Goal: Task Accomplishment & Management: Complete application form

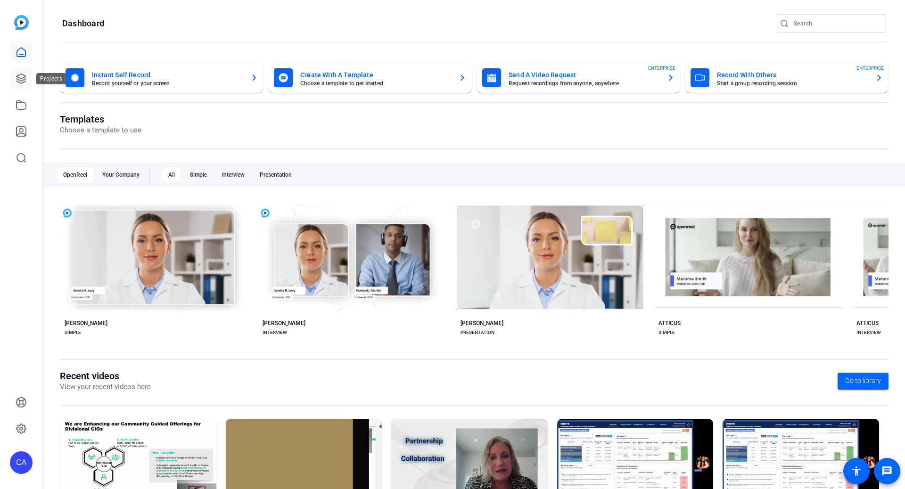
click at [23, 82] on icon at bounding box center [21, 78] width 9 height 9
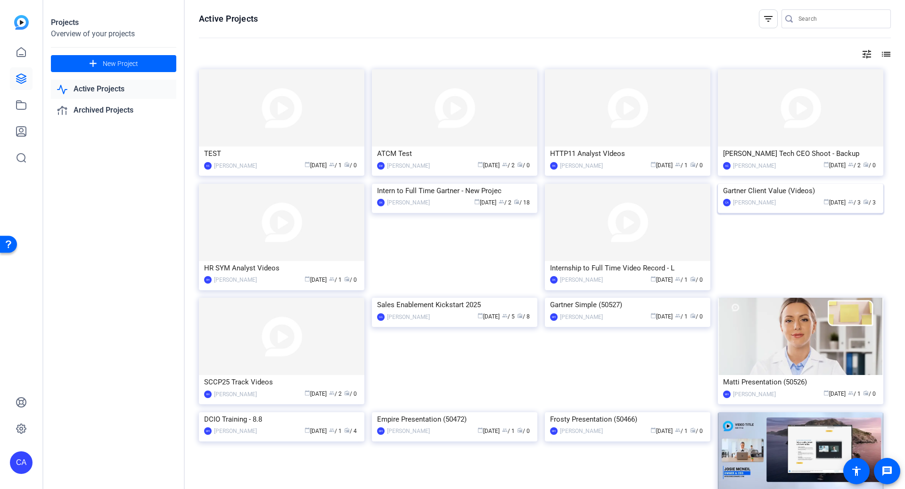
click at [769, 184] on img at bounding box center [801, 184] width 166 height 0
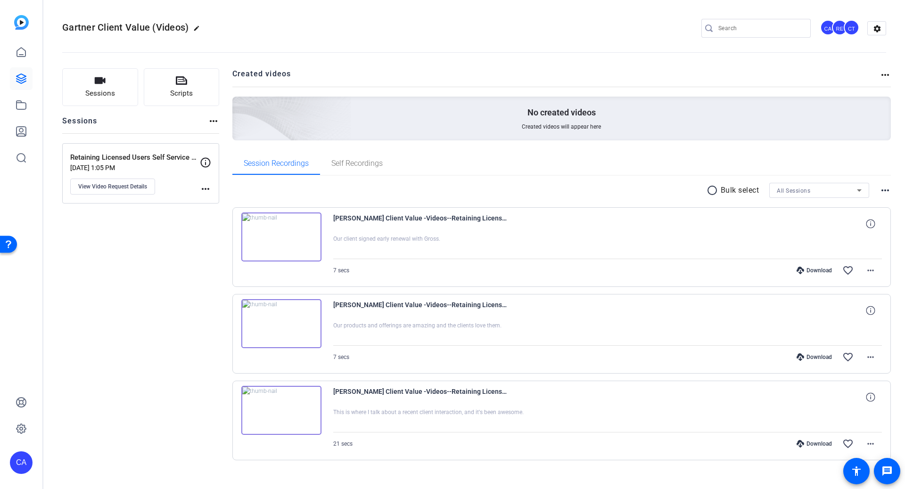
click at [203, 189] on mat-icon "more_horiz" at bounding box center [205, 188] width 11 height 11
click at [145, 183] on div at bounding box center [452, 244] width 905 height 489
click at [124, 187] on span "View Video Request Details" at bounding box center [112, 187] width 69 height 8
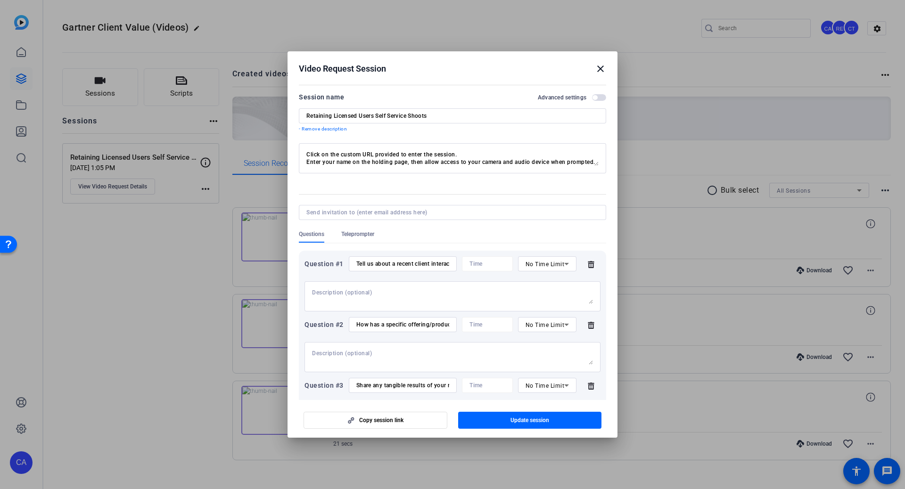
click at [432, 114] on input "Retaining Licensed Users Self Service Shoots" at bounding box center [452, 116] width 292 height 8
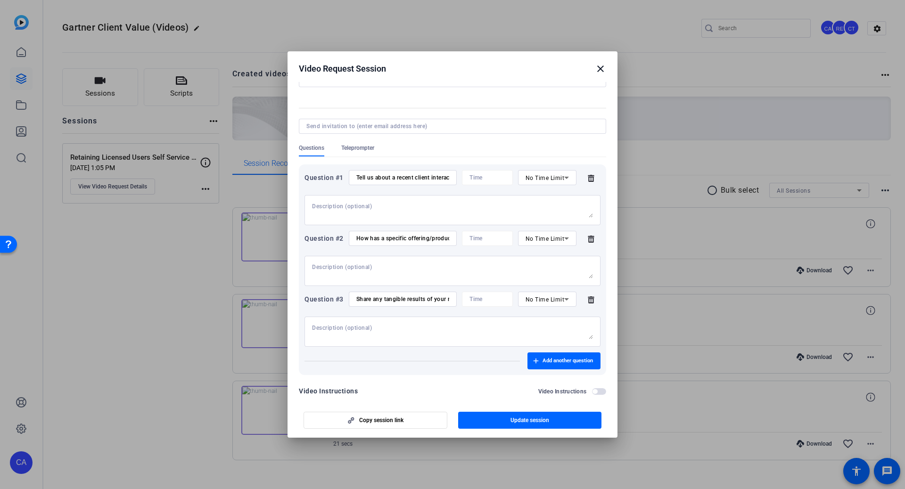
scroll to position [99, 0]
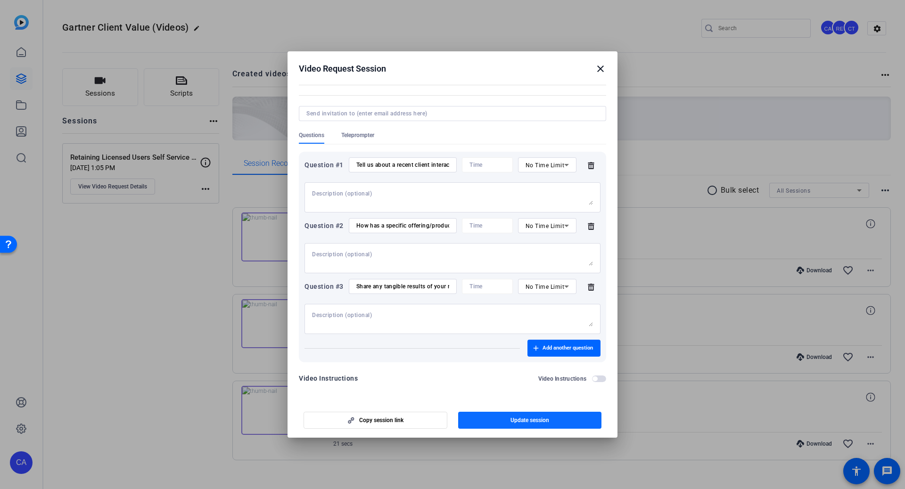
type input "Gartner Client Value (Videos)"
click at [526, 422] on span "Update session" at bounding box center [530, 421] width 39 height 8
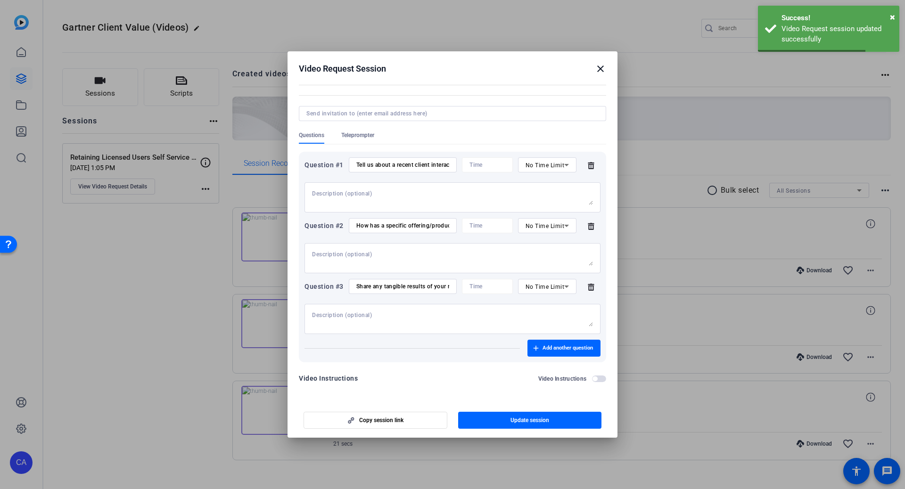
scroll to position [0, 0]
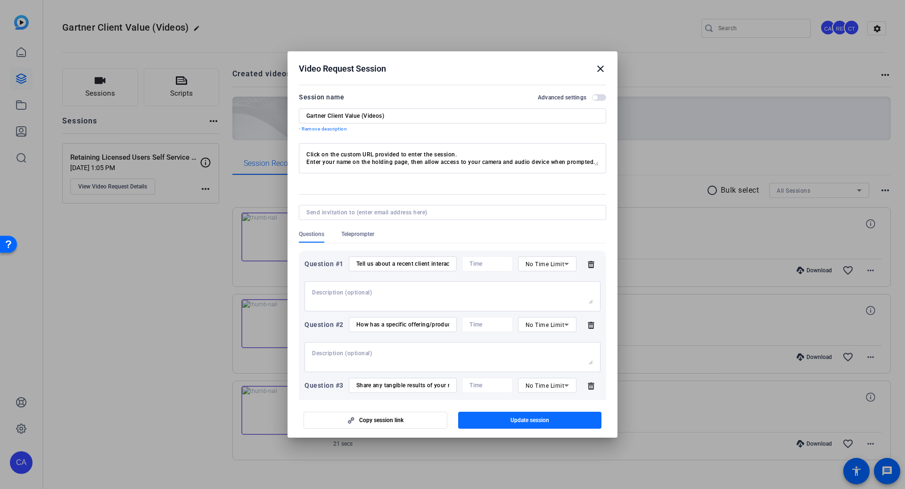
click at [561, 419] on span "button" at bounding box center [530, 420] width 144 height 23
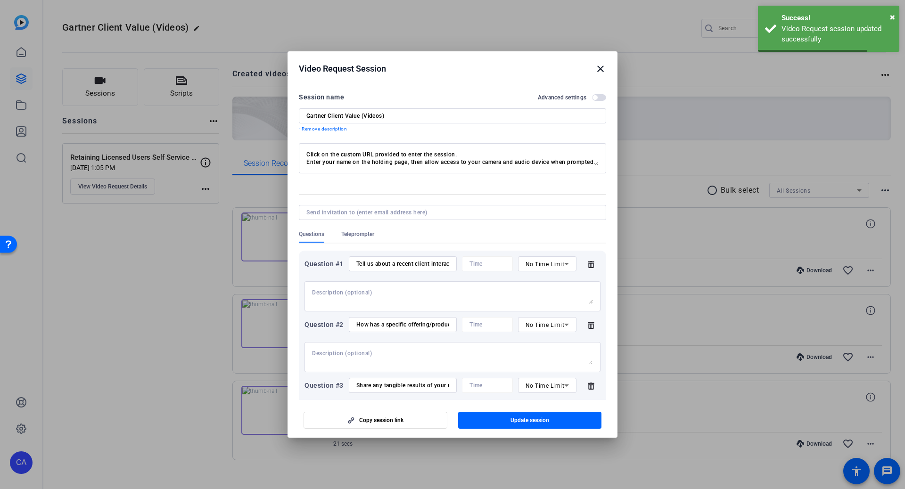
click at [599, 95] on span "button" at bounding box center [599, 97] width 14 height 7
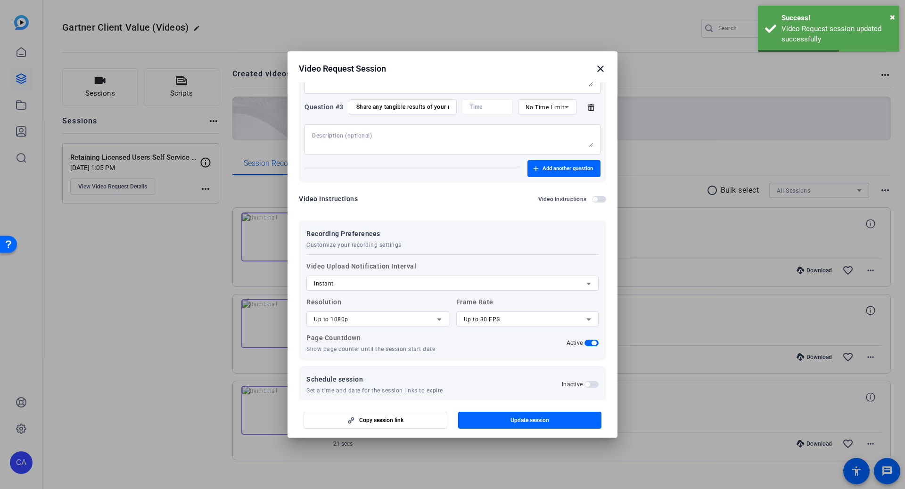
scroll to position [280, 0]
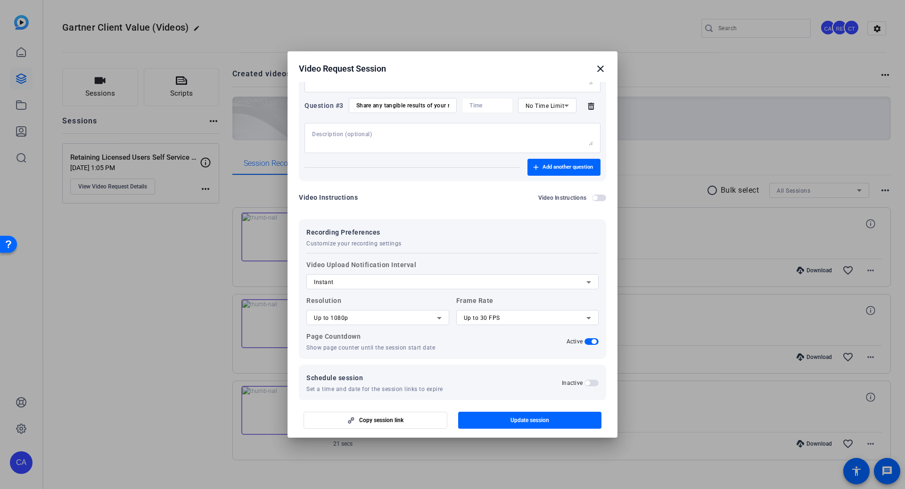
click at [601, 69] on mat-icon "close" at bounding box center [600, 68] width 11 height 11
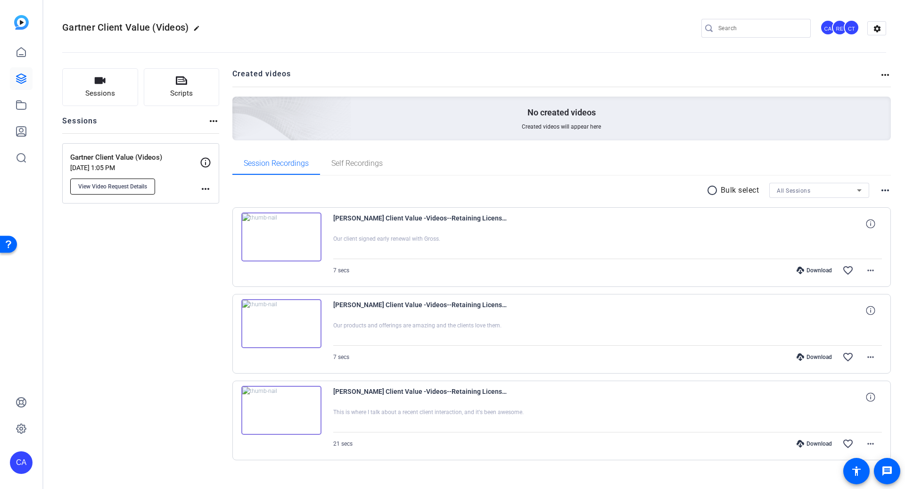
click at [145, 184] on span "View Video Request Details" at bounding box center [112, 187] width 69 height 8
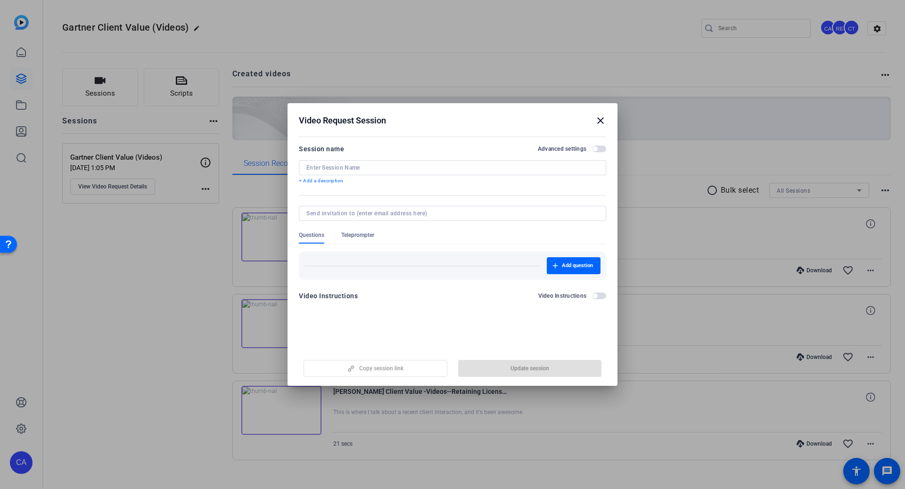
type input "Gartner Client Value (Videos)"
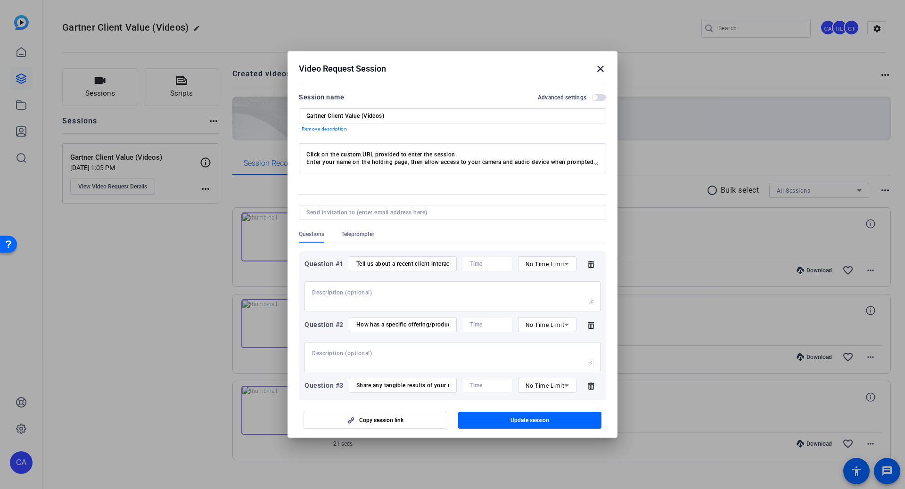
click at [410, 324] on input "How has a specific offering/product/insight/support/tool delighted the client?" at bounding box center [402, 325] width 93 height 8
click at [426, 266] on input "Tell us about a recent client interaction where they shared the impact of Gartn…" at bounding box center [402, 264] width 93 height 8
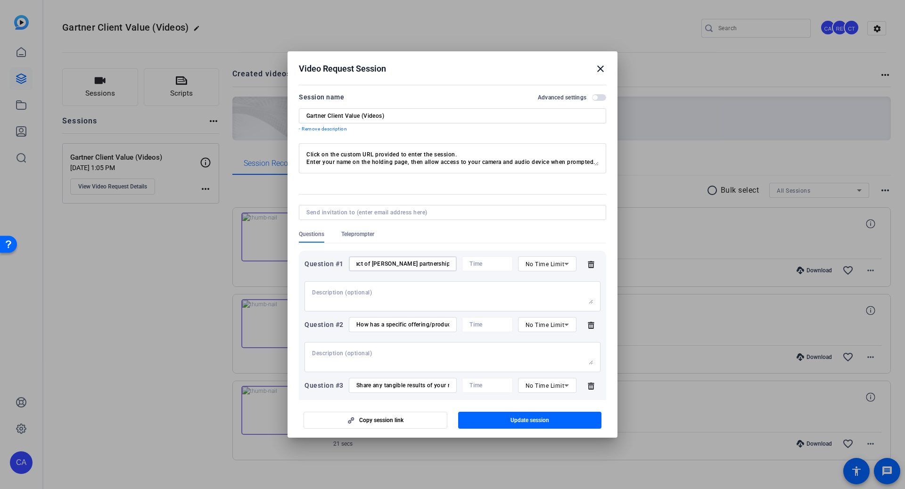
paste input "How has a specific offering/product/insight/support/tool delighted the client?"
type input "Tell us about a recent client interaction where they shared the impact of [PERS…"
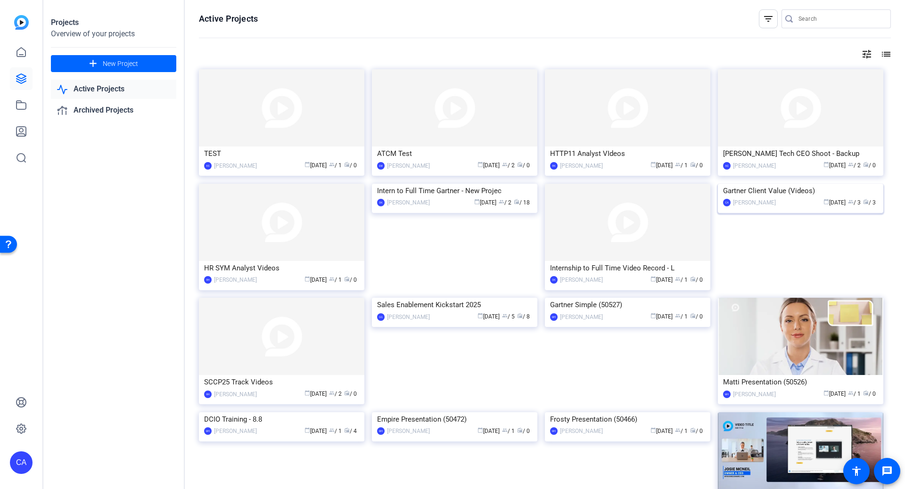
click at [814, 184] on img at bounding box center [801, 184] width 166 height 0
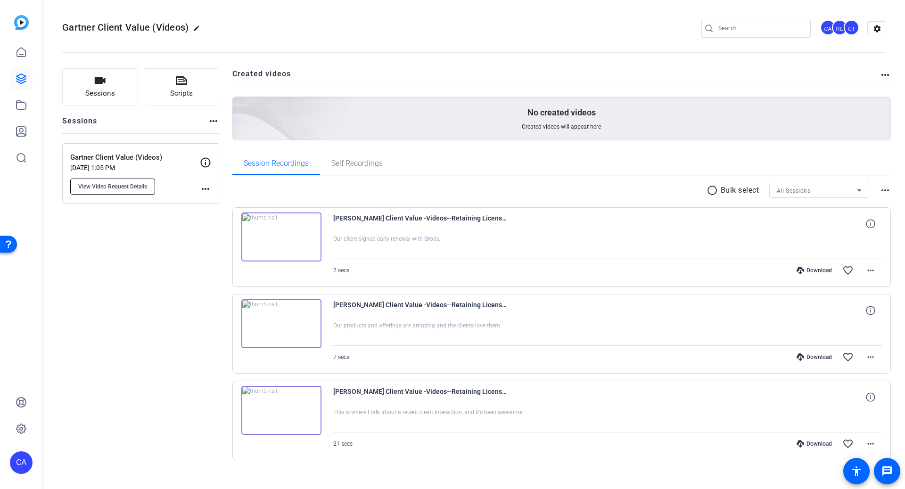
click at [136, 183] on span "View Video Request Details" at bounding box center [112, 187] width 69 height 8
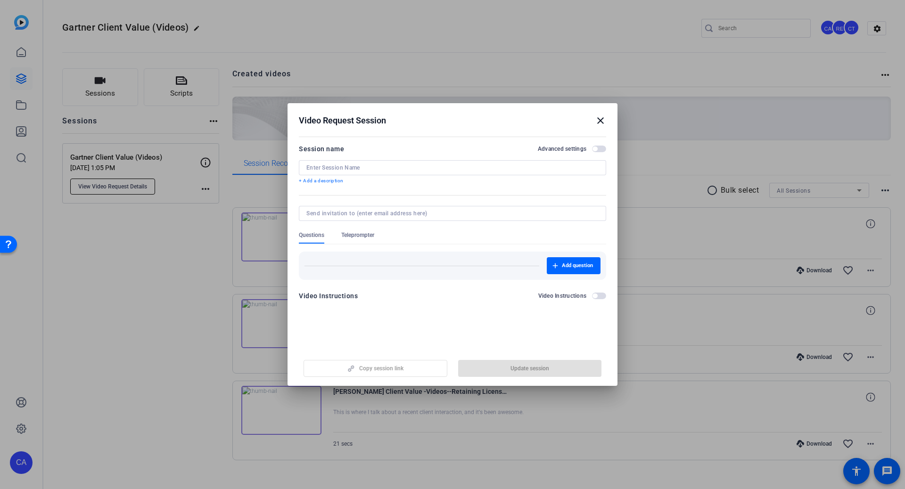
type input "Gartner Client Value (Videos)"
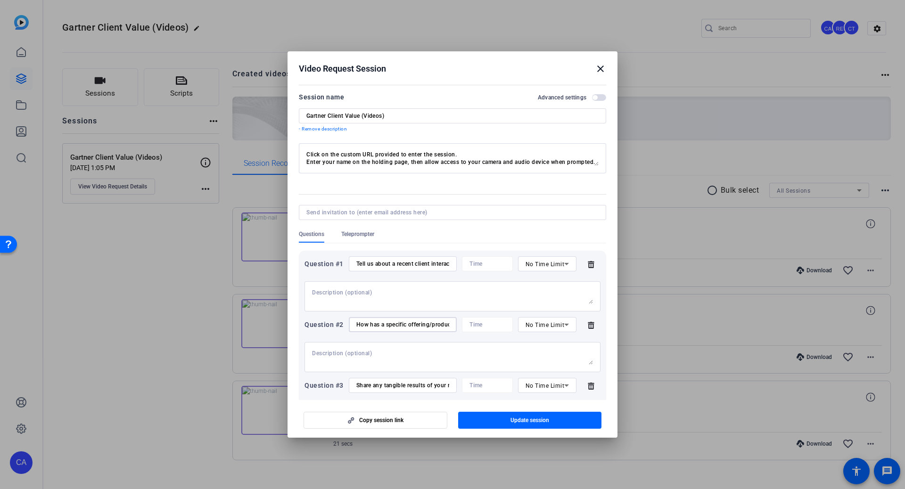
click at [413, 322] on input "How has a specific offering/product/insight/support/tool delighted the client?" at bounding box center [402, 325] width 93 height 8
click at [419, 260] on input "Tell us about a recent client interaction where they shared the impact of Gartn…" at bounding box center [402, 264] width 93 height 8
click at [356, 264] on input "Tell us about a recent client interaction where they shared the impact of Gartn…" at bounding box center [402, 264] width 93 height 8
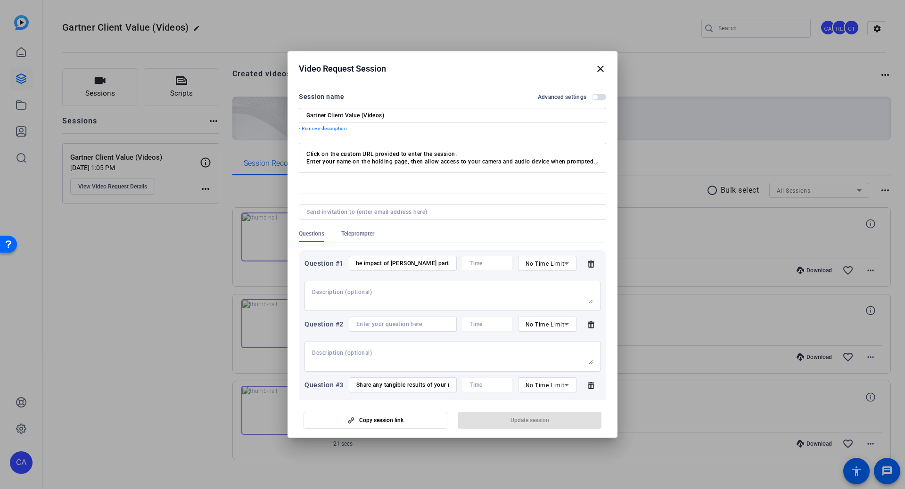
scroll to position [0, 165]
click at [450, 263] on div "1. Tell us about a recent client interaction where they shared the impact of [P…" at bounding box center [403, 263] width 108 height 15
click at [441, 263] on input "1. Tell us about a recent client interaction where they shared the impact of [P…" at bounding box center [402, 264] width 93 height 8
paste input "How has a specific offering/product/insight/support/tool delighted the client?"
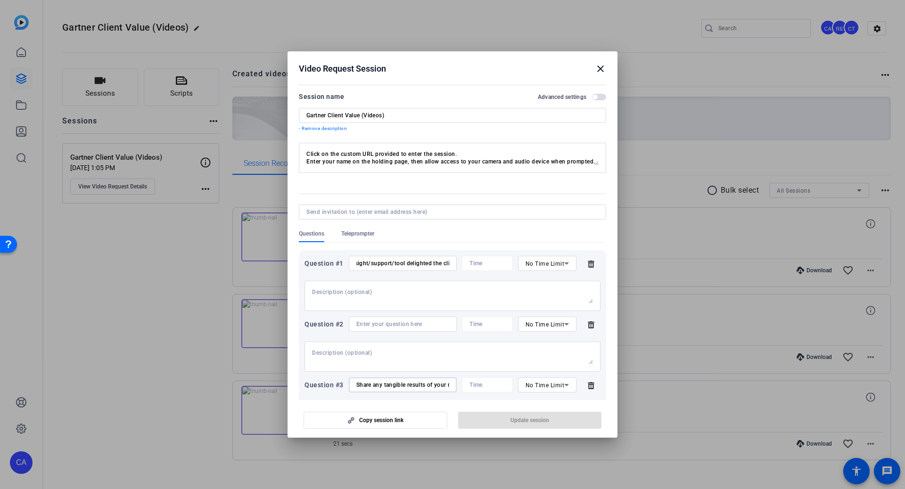
scroll to position [0, 0]
click at [413, 385] on input "Share any tangible results of your recent interactions (license retention/expan…" at bounding box center [402, 385] width 93 height 8
click at [428, 265] on input "1. Tell us about a recent client interaction where they shared the impact of [P…" at bounding box center [402, 264] width 93 height 8
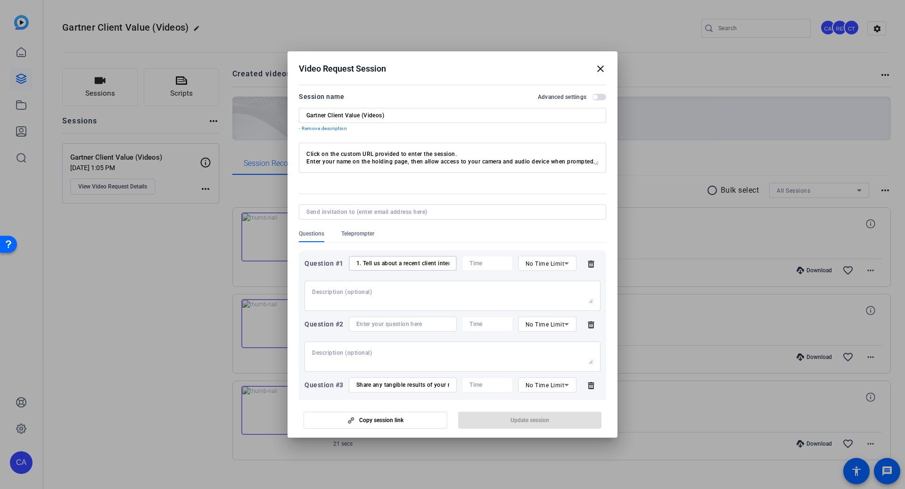
scroll to position [0, 395]
click at [443, 261] on input "1. Tell us about a recent client interaction where they shared the impact of [P…" at bounding box center [402, 264] width 93 height 8
click at [452, 262] on div "1. Tell us about a recent client interaction where they shared the impact of [P…" at bounding box center [403, 263] width 108 height 15
paste input "Share any tangible results of your recent interactions (license retention/expan…"
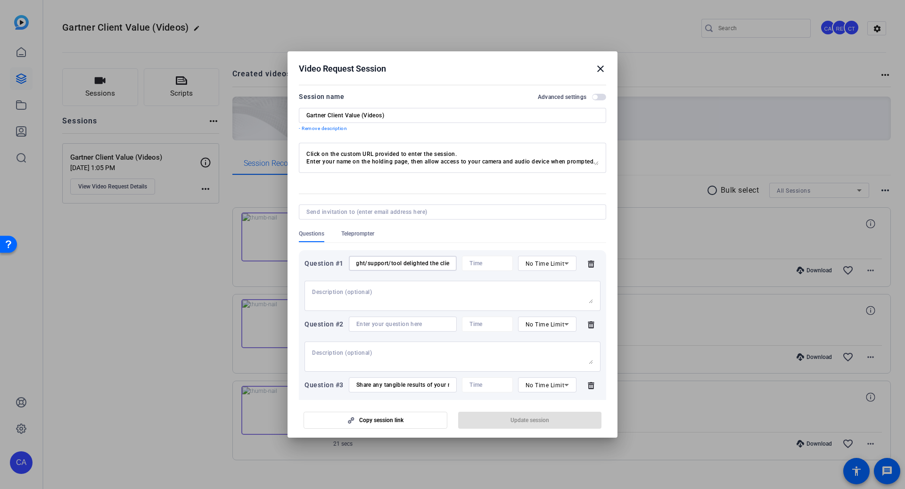
scroll to position [0, 685]
type input "1. Tell us about a recent client interaction where they shared the impact of [P…"
click at [593, 387] on icon at bounding box center [591, 385] width 6 height 7
click at [593, 324] on icon at bounding box center [591, 324] width 6 height 7
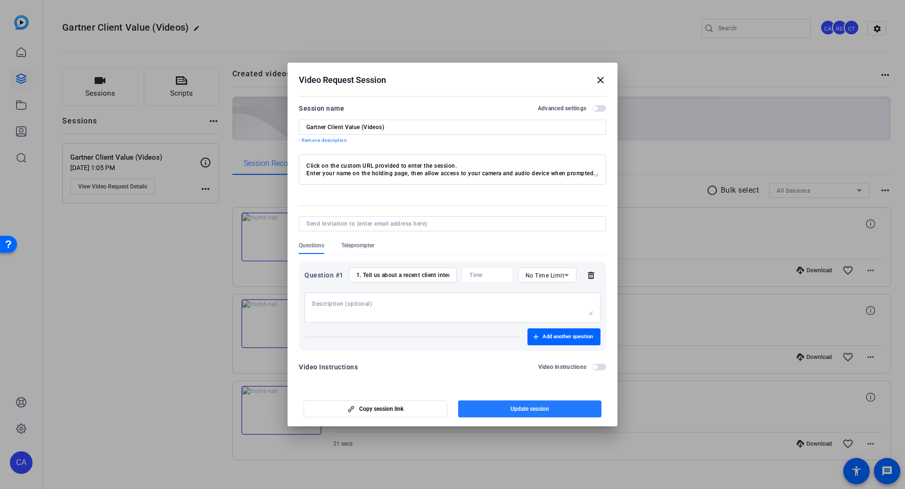
click at [553, 408] on span "button" at bounding box center [530, 409] width 144 height 23
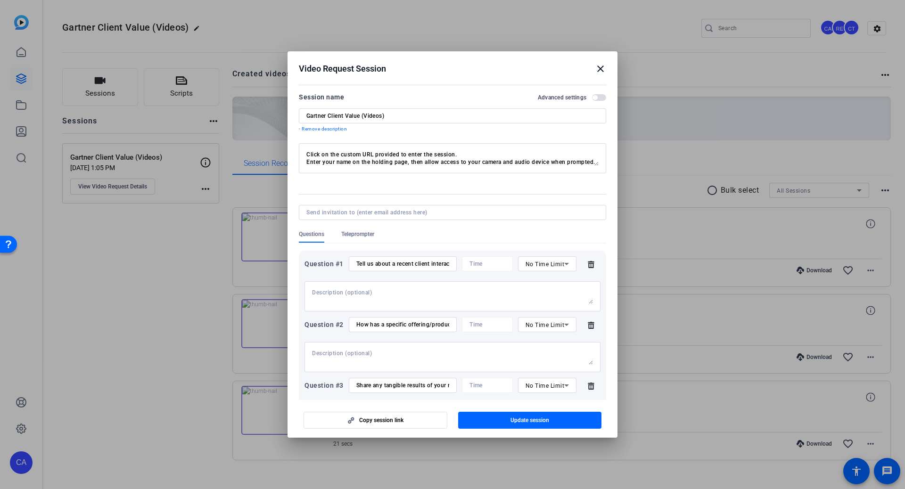
click at [589, 385] on icon at bounding box center [591, 385] width 6 height 7
click at [589, 325] on icon at bounding box center [591, 326] width 19 height 8
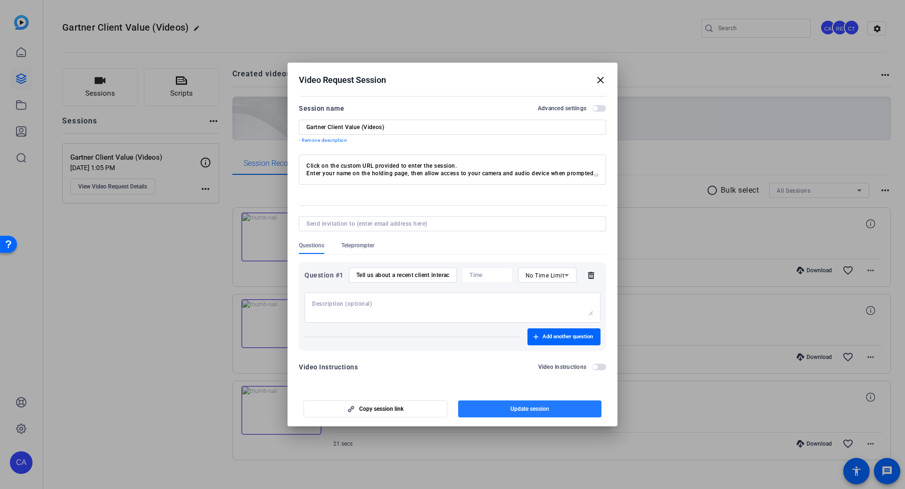
click at [551, 408] on span "button" at bounding box center [530, 409] width 144 height 23
click at [563, 341] on span "button" at bounding box center [564, 337] width 73 height 23
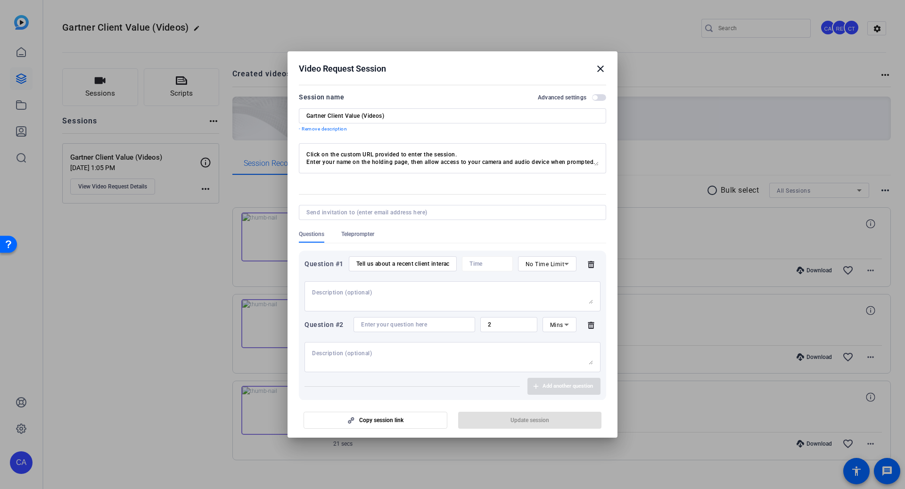
click at [439, 318] on div at bounding box center [414, 324] width 107 height 15
click at [432, 253] on div "Question #1 Tell us about a recent client interaction where they shared the imp…" at bounding box center [452, 326] width 307 height 150
click at [427, 265] on input "Tell us about a recent client interaction where they shared the impact of Gartn…" at bounding box center [402, 264] width 93 height 8
click at [601, 68] on mat-icon "close" at bounding box center [600, 68] width 11 height 11
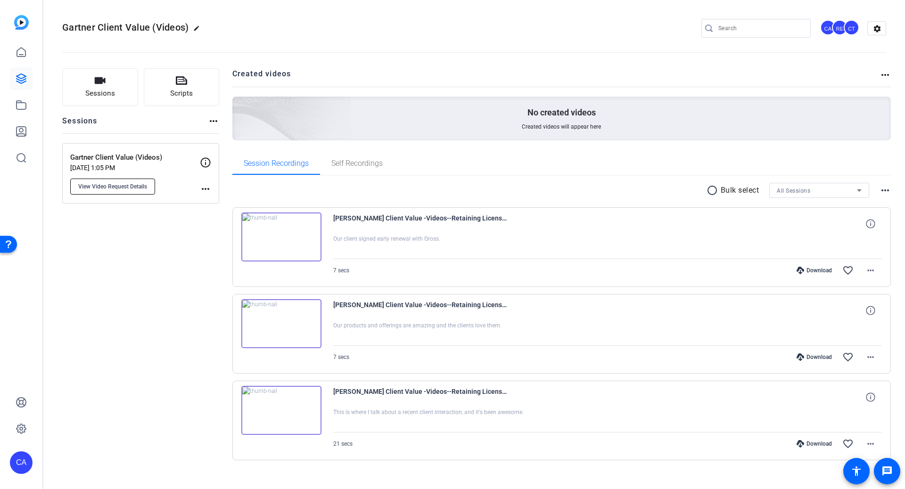
click at [104, 187] on span "View Video Request Details" at bounding box center [112, 187] width 69 height 8
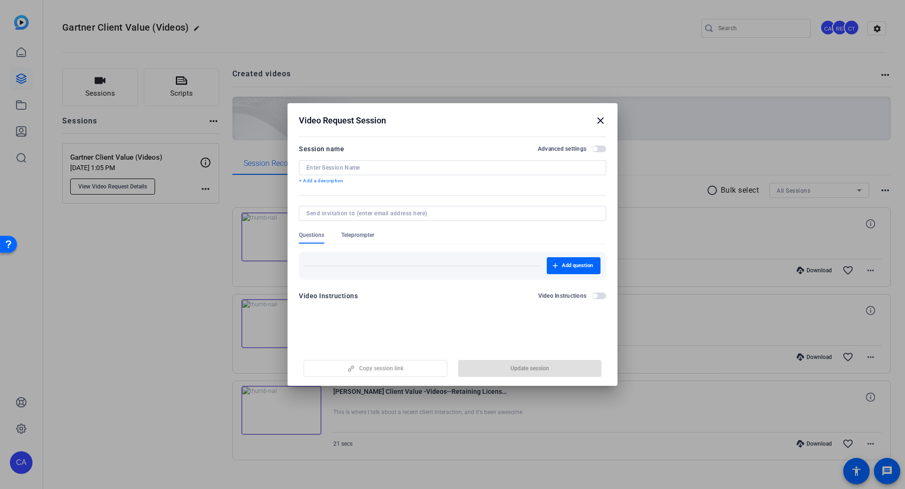
type input "Gartner Client Value (Videos)"
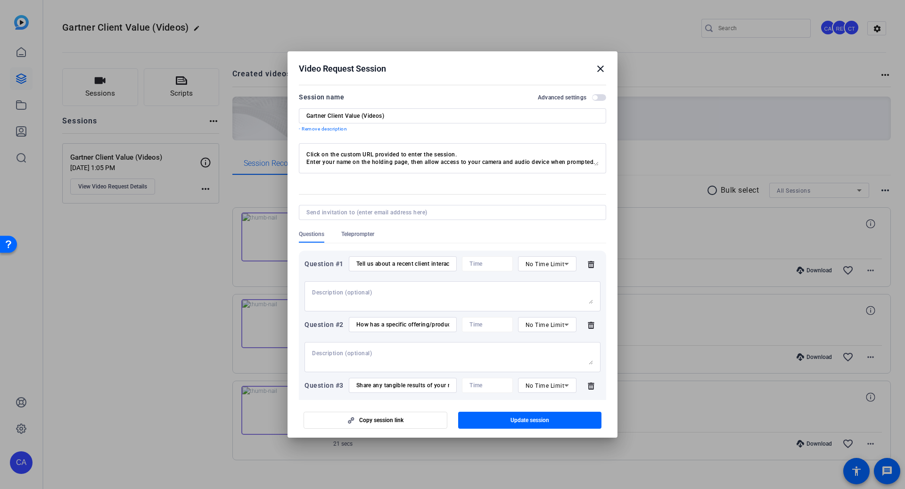
click at [417, 327] on input "How has a specific offering/product/insight/support/tool delighted the client?" at bounding box center [402, 325] width 93 height 8
click at [356, 265] on div "Tell us about a recent client interaction where they shared the impact of Gartn…" at bounding box center [403, 264] width 108 height 15
paste input "How has a specific offering/product/insight/support/tool delighted the client?"
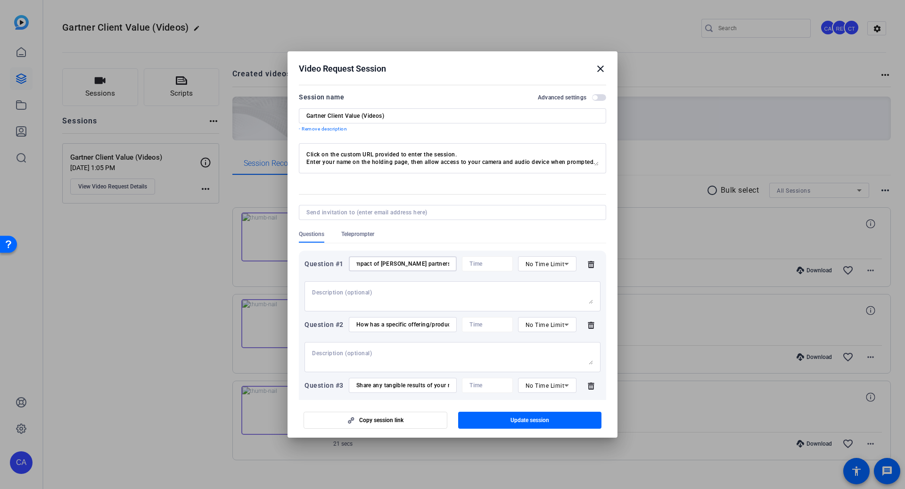
scroll to position [0, 385]
type input "1. Tell us about a recent client interaction where they shared the impact of [P…"
click at [431, 324] on input "How has a specific offering/product/insight/support/tool delighted the client?" at bounding box center [402, 325] width 93 height 8
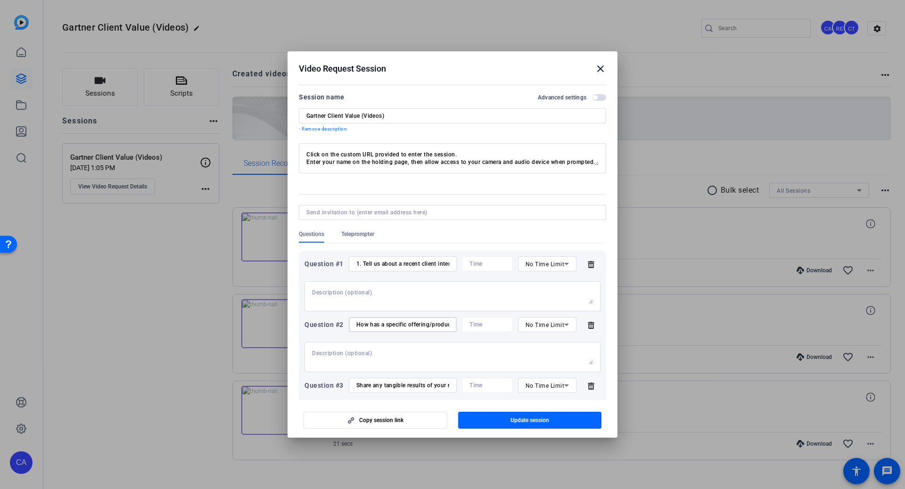
click at [431, 324] on input "How has a specific offering/product/insight/support/tool delighted the client?" at bounding box center [402, 325] width 93 height 8
click at [409, 384] on input "Share any tangible results of your recent interactions (license retention/expan…" at bounding box center [402, 386] width 93 height 8
click at [420, 266] on input "1. Tell us about a recent client interaction where they shared the impact of [P…" at bounding box center [402, 264] width 93 height 8
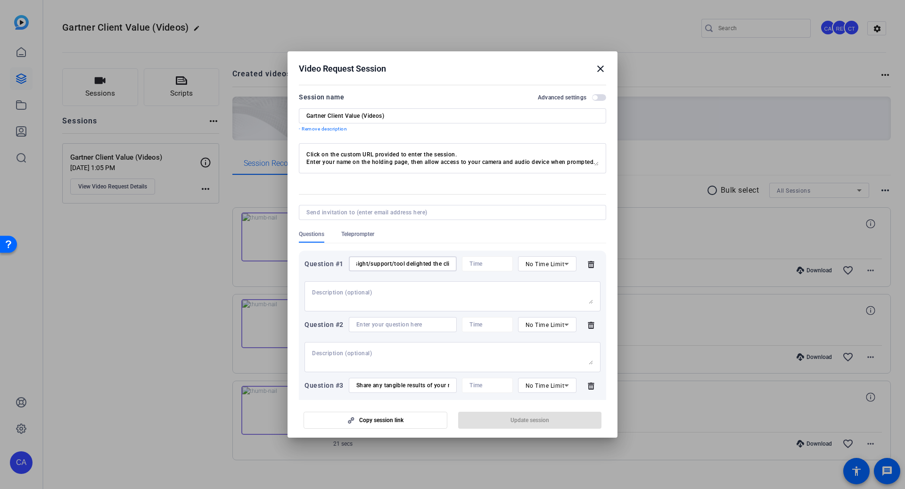
paste input "Share any tangible results of your recent interactions (license retention/expan…"
type input "1. Tell us about a recent client interaction where they shared the impact of [P…"
click at [593, 394] on div "Question #3 Share any tangible results of your recent interactions (license ret…" at bounding box center [453, 405] width 296 height 55
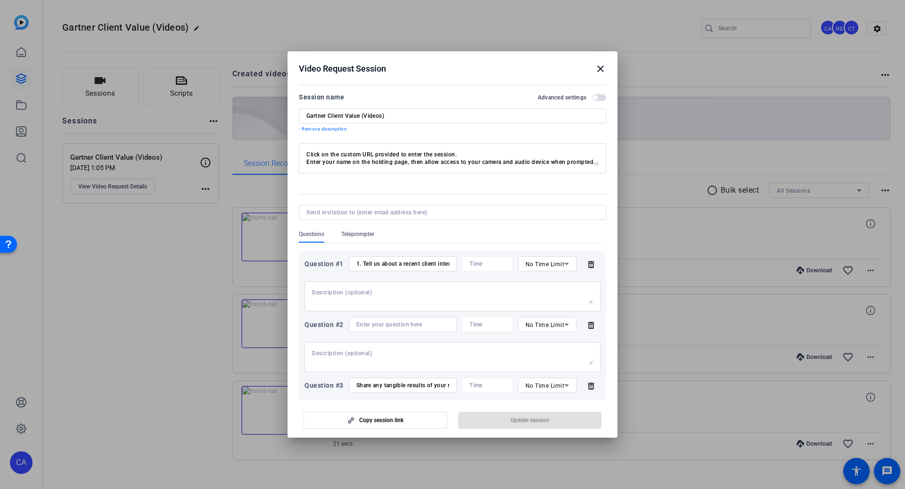
click at [591, 386] on icon at bounding box center [591, 386] width 19 height 8
click at [593, 322] on icon at bounding box center [591, 325] width 6 height 7
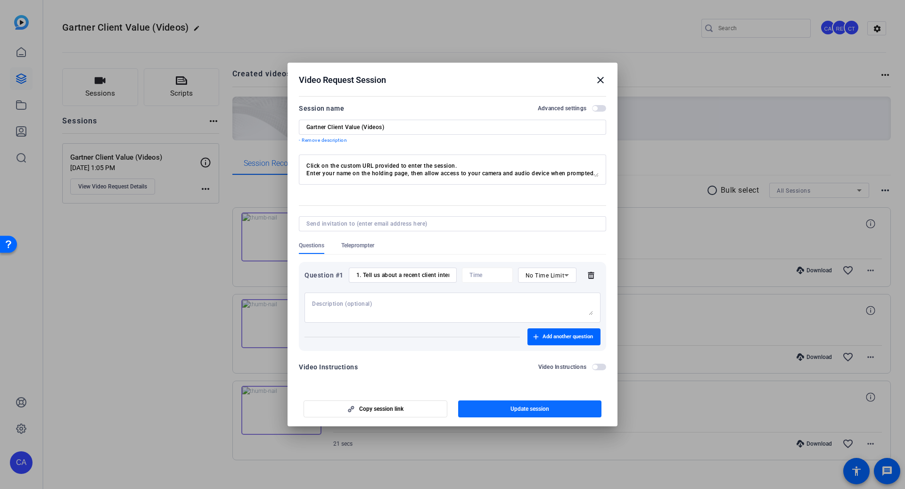
click at [553, 405] on span "button" at bounding box center [530, 409] width 144 height 23
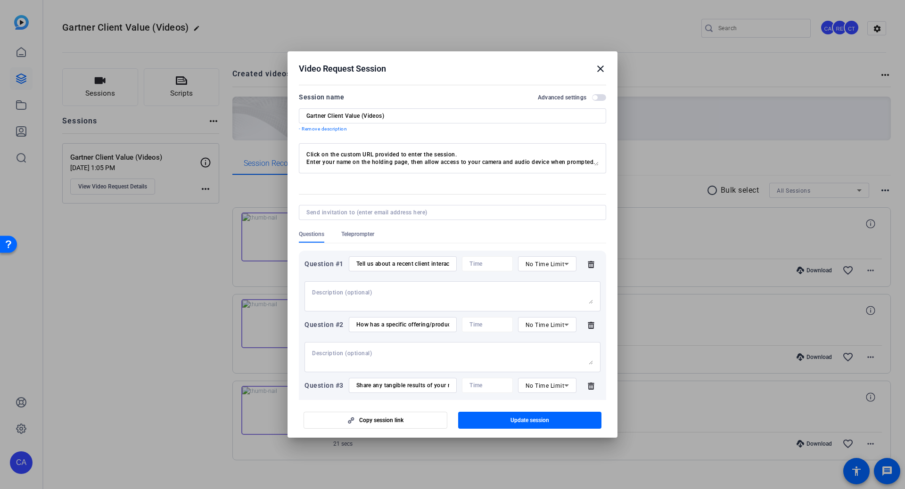
click at [427, 263] on input "Tell us about a recent client interaction where they shared the impact of Gartn…" at bounding box center [402, 264] width 93 height 8
click at [382, 323] on input "How has a specific offering/product/insight/support/tool delighted the client?" at bounding box center [402, 325] width 93 height 8
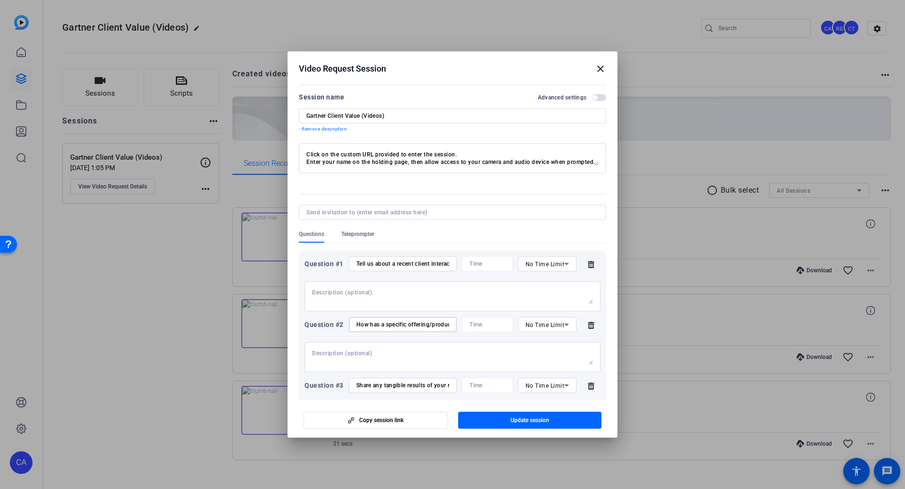
click at [382, 323] on input "How has a specific offering/product/insight/support/tool delighted the client?" at bounding box center [402, 325] width 93 height 8
click at [382, 383] on input "Share any tangible results of your recent interactions (license retention/expan…" at bounding box center [402, 386] width 93 height 8
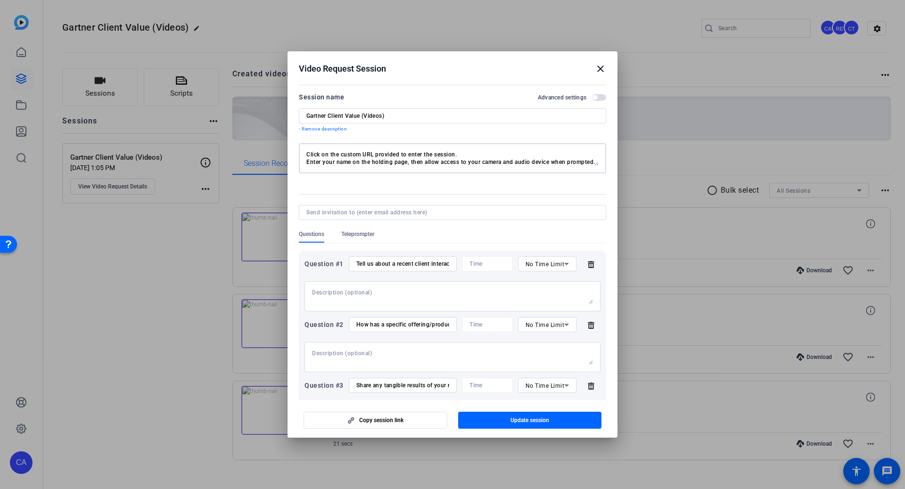
click at [431, 157] on textarea "Click on the custom URL provided to enter the session. Enter your name on the h…" at bounding box center [452, 158] width 292 height 15
click at [381, 116] on input "Gartner Client Value (Videos)" at bounding box center [452, 116] width 292 height 8
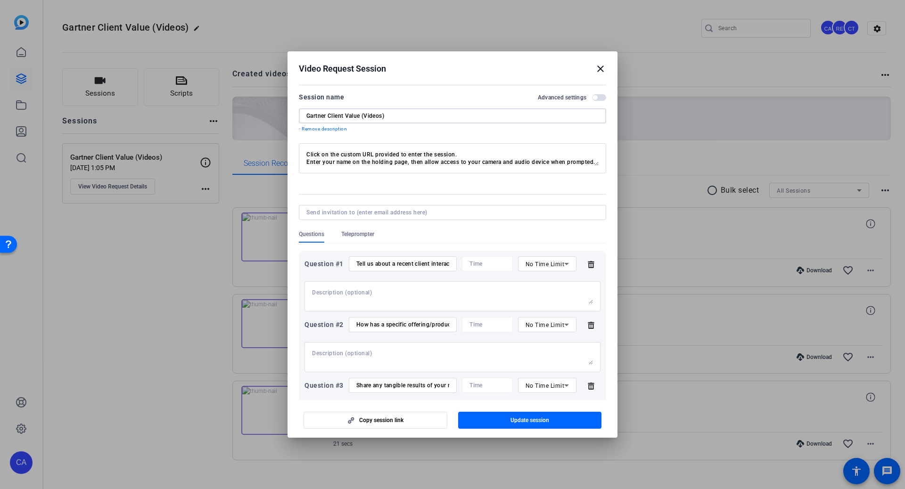
click at [381, 116] on input "Gartner Client Value (Videos)" at bounding box center [452, 116] width 292 height 8
click at [132, 305] on div at bounding box center [452, 244] width 905 height 489
click at [599, 71] on mat-icon "close" at bounding box center [600, 68] width 11 height 11
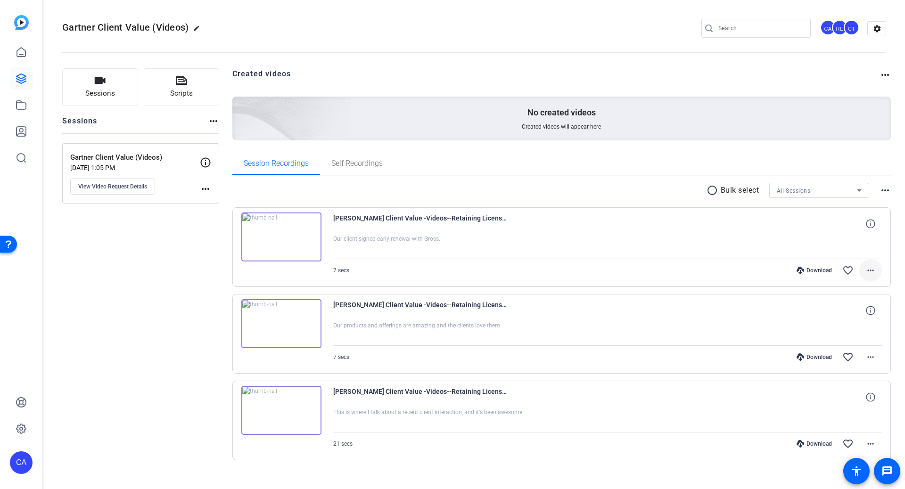
click at [814, 270] on mat-icon "more_horiz" at bounding box center [870, 270] width 11 height 11
click at [814, 383] on span "Delete clip" at bounding box center [846, 383] width 57 height 11
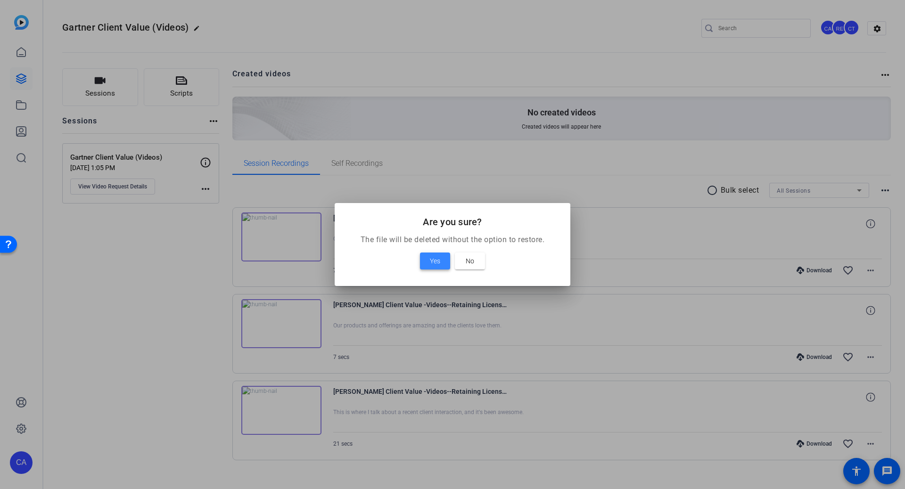
click at [427, 262] on span at bounding box center [435, 261] width 30 height 23
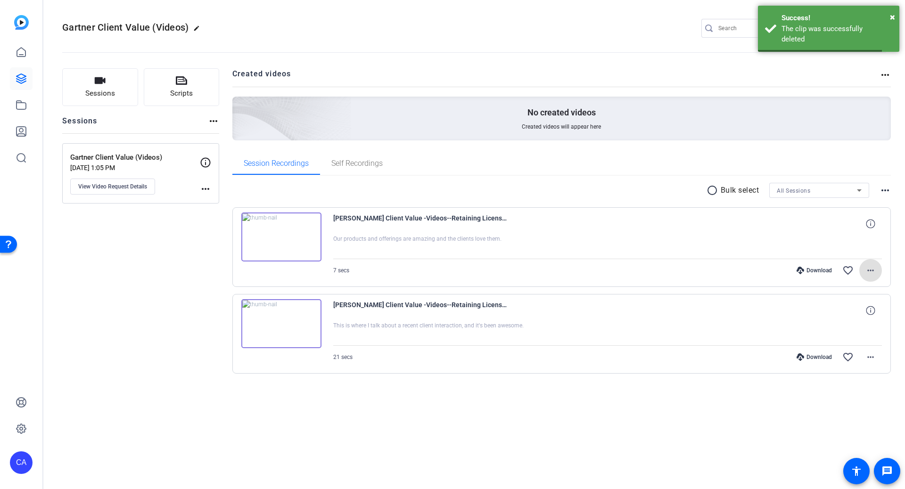
click at [814, 270] on mat-icon "more_horiz" at bounding box center [870, 270] width 11 height 11
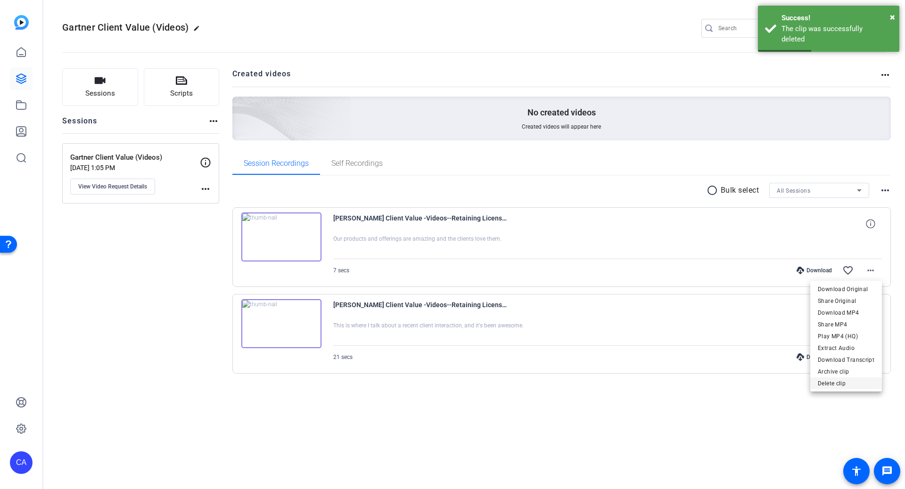
click at [814, 383] on span "Delete clip" at bounding box center [846, 383] width 57 height 11
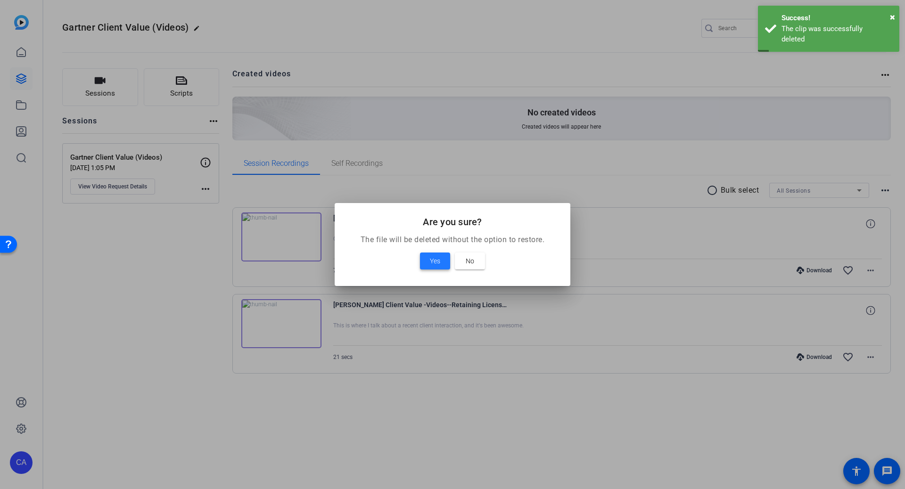
click at [438, 259] on span "Yes" at bounding box center [435, 261] width 10 height 11
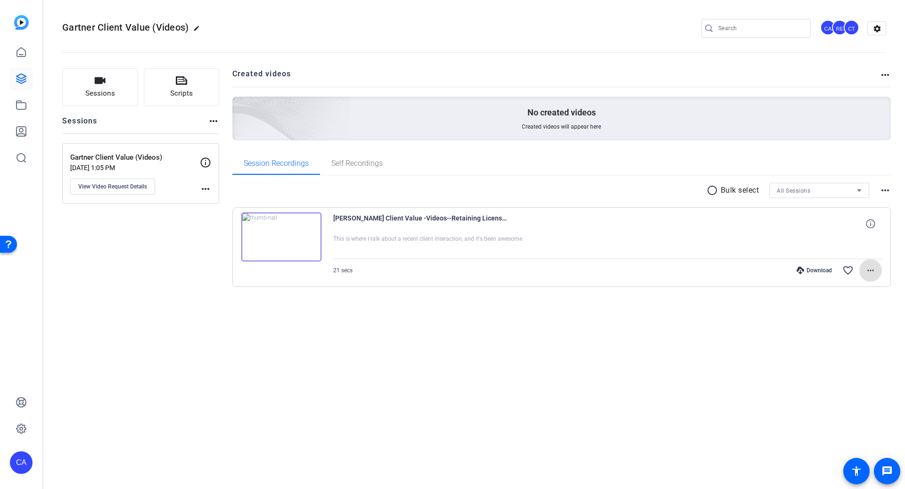
click at [814, 268] on mat-icon "more_horiz" at bounding box center [870, 270] width 11 height 11
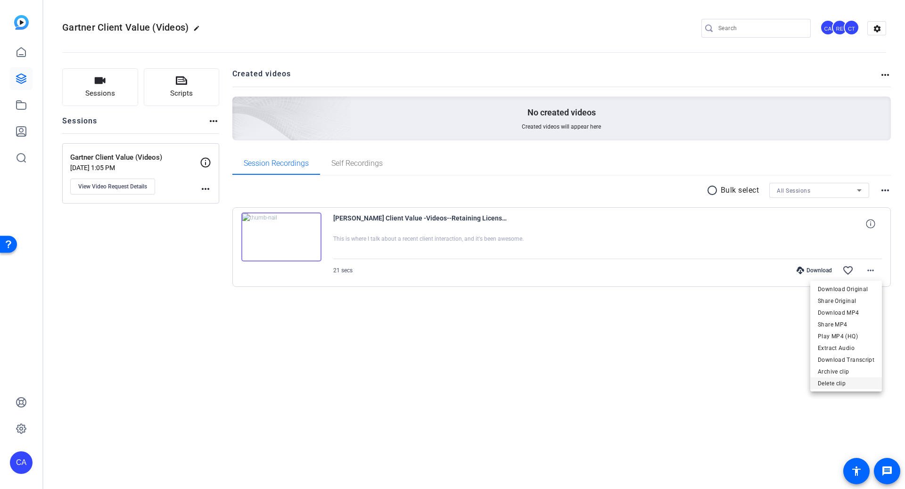
click at [814, 385] on span "Delete clip" at bounding box center [846, 383] width 57 height 11
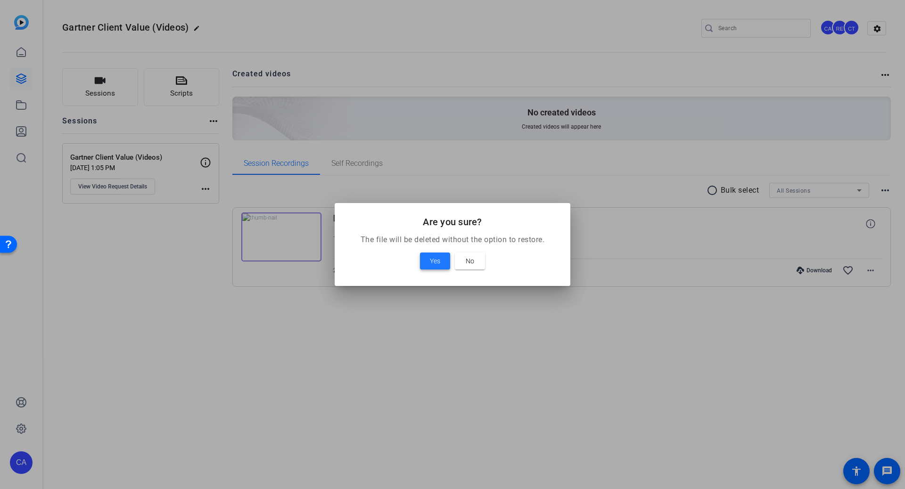
click at [438, 261] on span "Yes" at bounding box center [435, 261] width 10 height 11
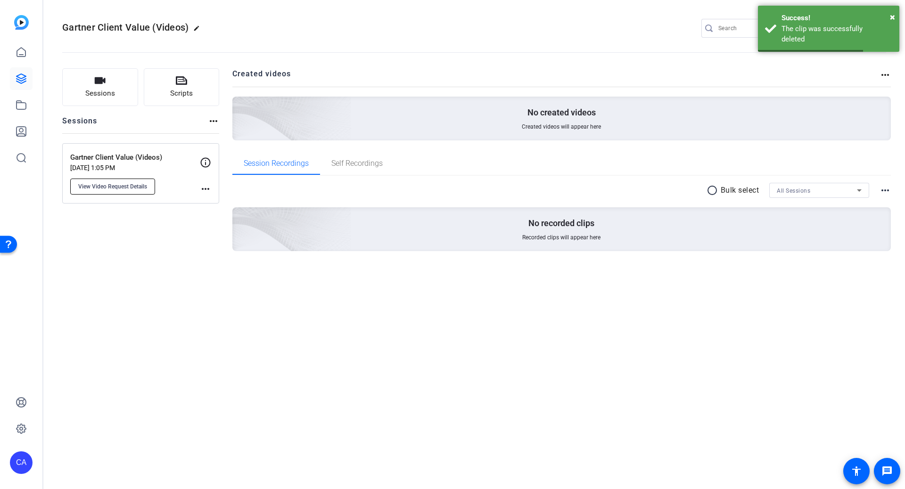
click at [124, 184] on span "View Video Request Details" at bounding box center [112, 187] width 69 height 8
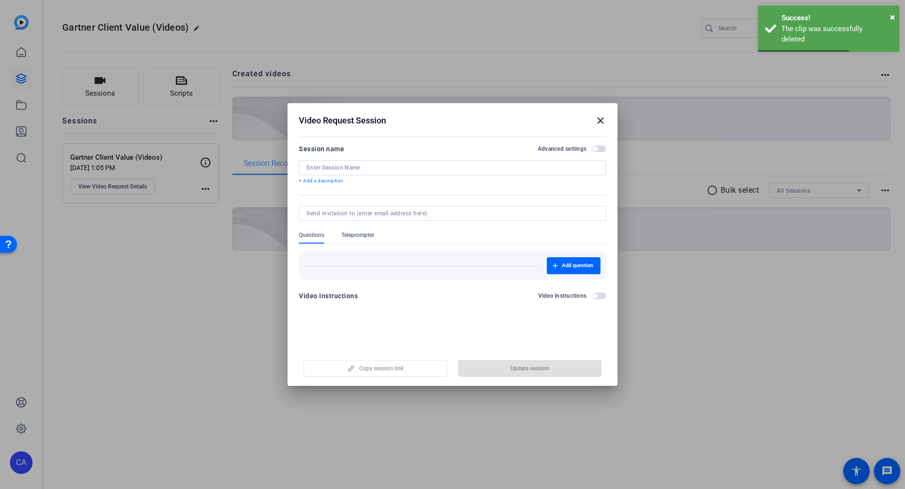
type input "Gartner Client Value (Videos)"
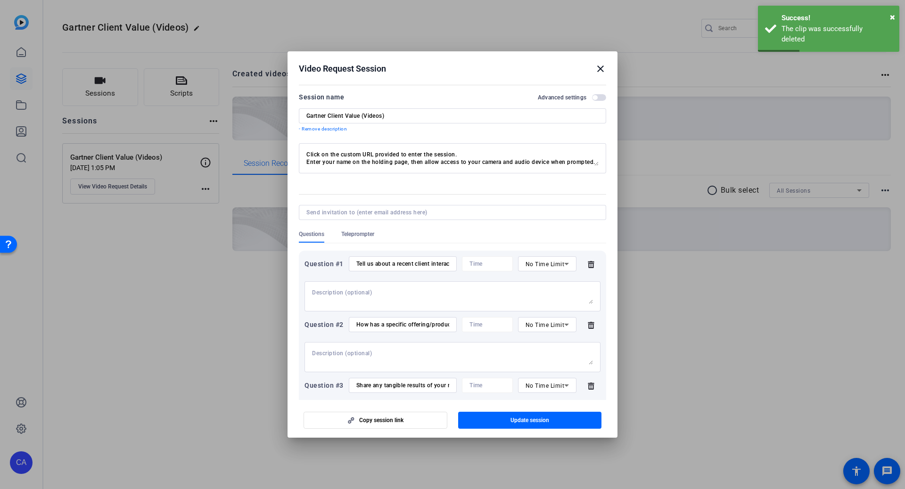
click at [588, 326] on icon at bounding box center [591, 325] width 6 height 7
click at [593, 326] on icon at bounding box center [591, 326] width 19 height 8
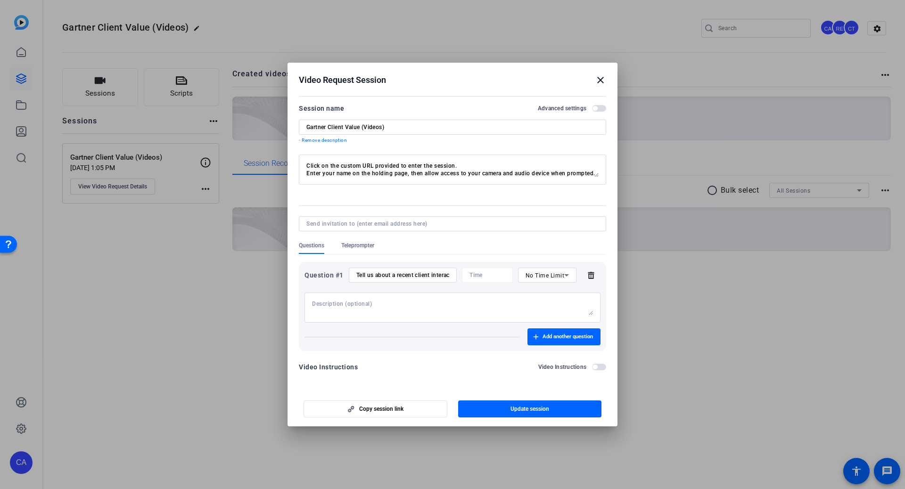
click at [381, 272] on input "Tell us about a recent client interaction where they shared the impact of Gartn…" at bounding box center [402, 276] width 93 height 8
paste input "How has a specific offering/product/insight/support/tool delighted the client?"
click at [443, 275] on input "1. Tell us about a recent client interaction where they shared the impact of [P…" at bounding box center [402, 276] width 93 height 8
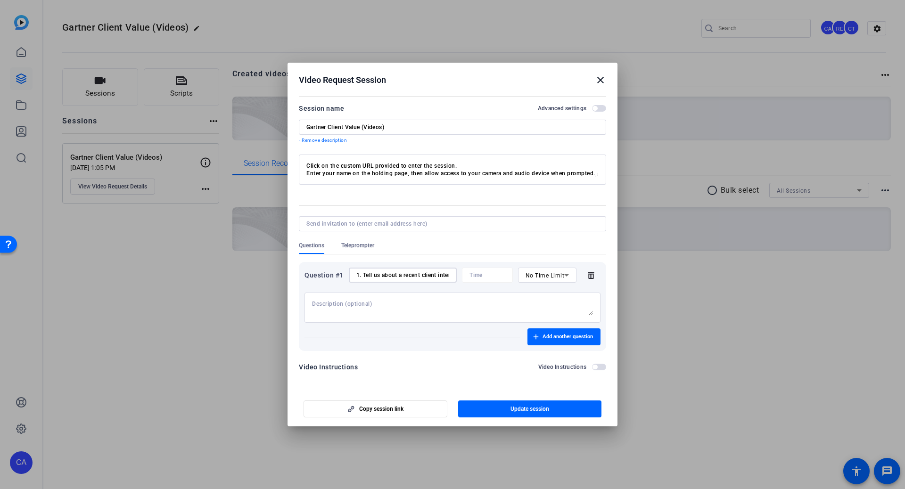
scroll to position [0, 397]
paste input "Share any tangible results of your recent interactions (license retention/expan…"
type input "1. Tell us about a recent client interaction where they shared the impact of [P…"
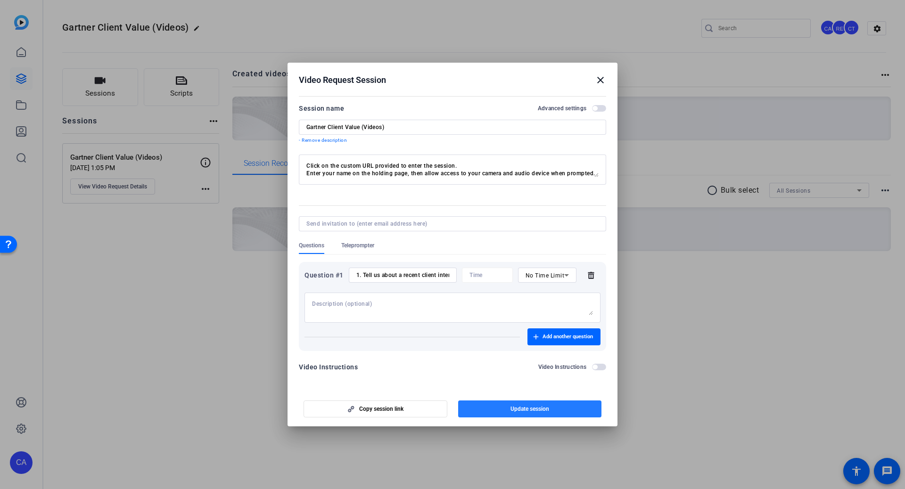
click at [537, 407] on span "Update session" at bounding box center [530, 410] width 39 height 8
click at [600, 78] on mat-icon "close" at bounding box center [600, 80] width 11 height 11
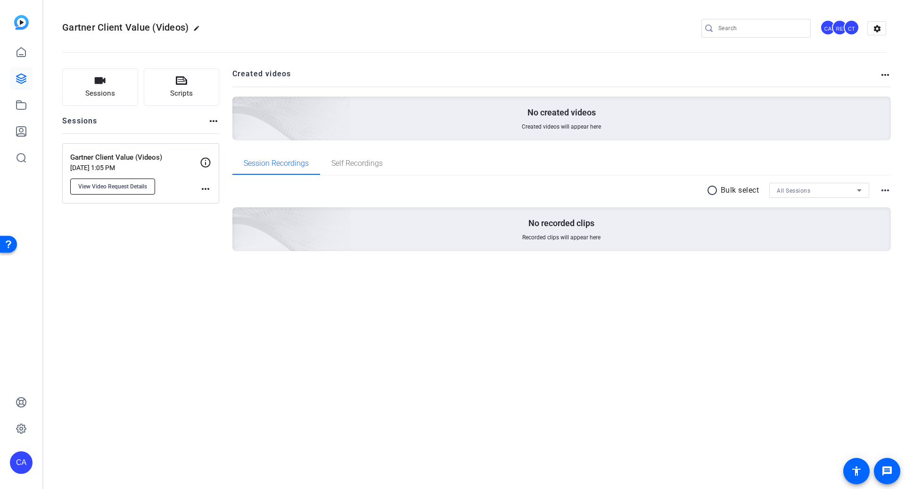
click at [136, 183] on span "View Video Request Details" at bounding box center [112, 187] width 69 height 8
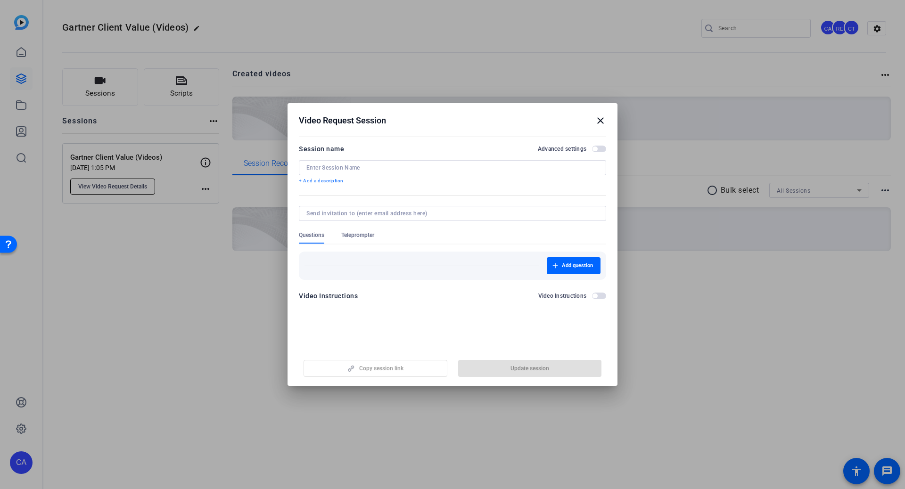
type input "Gartner Client Value (Videos)"
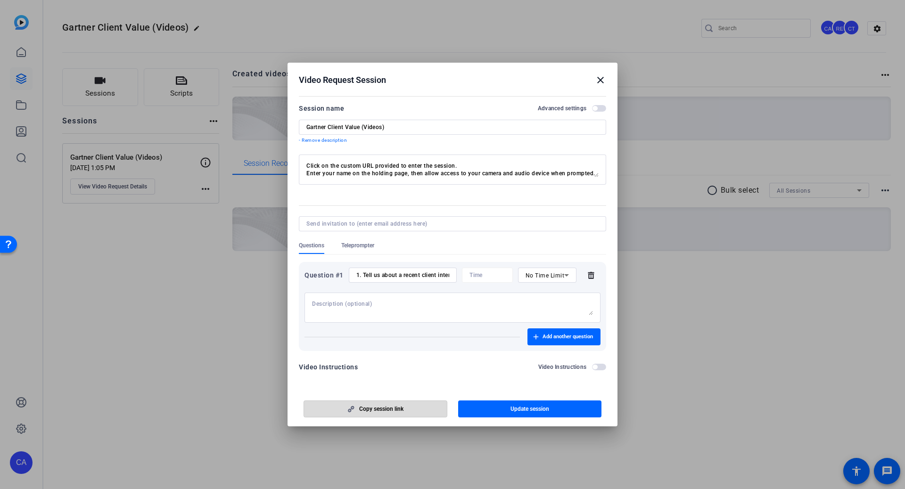
click at [374, 410] on span "Copy session link" at bounding box center [381, 410] width 44 height 8
click at [405, 409] on span "button" at bounding box center [375, 409] width 143 height 23
click at [426, 275] on input "1. Tell us about a recent client interaction where they shared the impact of [P…" at bounding box center [402, 276] width 93 height 8
click at [387, 302] on textarea at bounding box center [452, 307] width 281 height 15
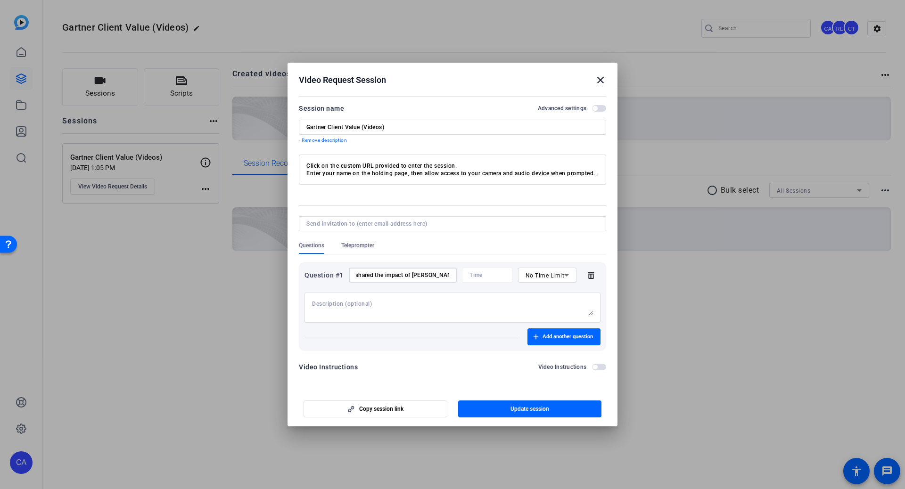
scroll to position [0, 0]
paste textarea "1. Tell us about a recent client interaction where they shared the impact of [P…"
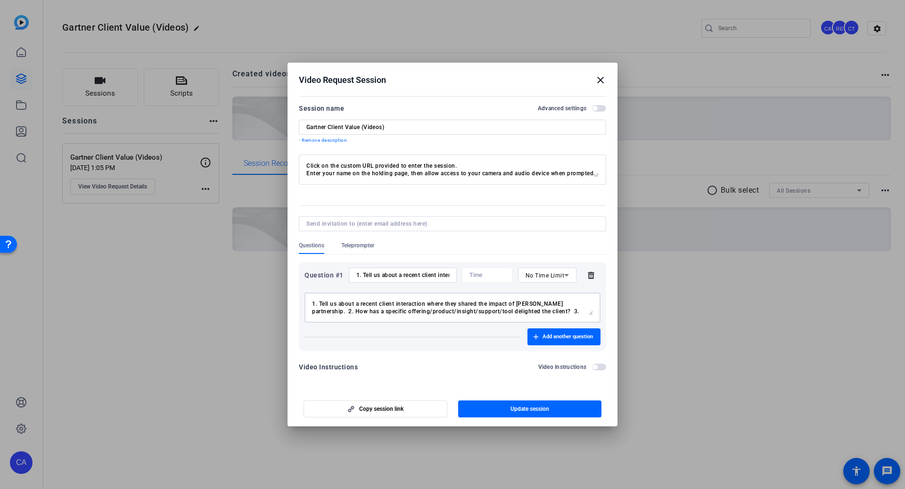
click at [583, 304] on textarea "1. Tell us about a recent client interaction where they shared the impact of [P…" at bounding box center [452, 307] width 281 height 15
click at [537, 312] on textarea "1. Tell us about a recent client interaction where they shared the impact of [P…" at bounding box center [452, 307] width 281 height 15
type textarea "1. Tell us about a recent client interaction where they shared the impact of [P…"
click at [399, 279] on input "1. Tell us about a recent client interaction where they shared the impact of [P…" at bounding box center [402, 276] width 93 height 8
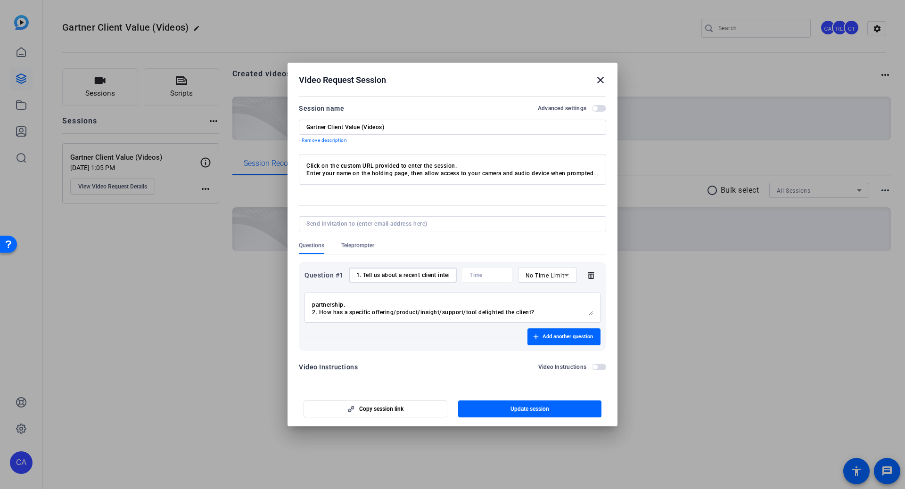
click at [399, 279] on input "1. Tell us about a recent client interaction where they shared the impact of [P…" at bounding box center [402, 276] width 93 height 8
type input "Questions Below"
click at [509, 407] on span "button" at bounding box center [530, 409] width 144 height 23
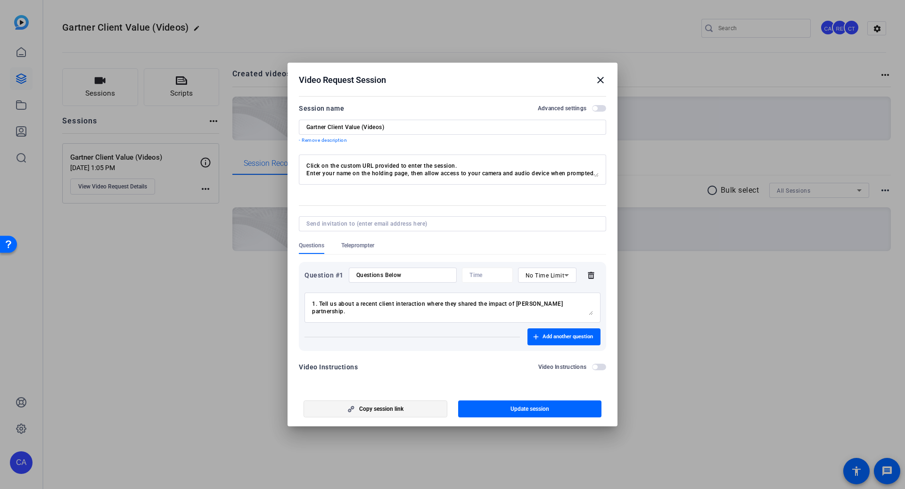
click at [376, 405] on span "button" at bounding box center [375, 409] width 143 height 23
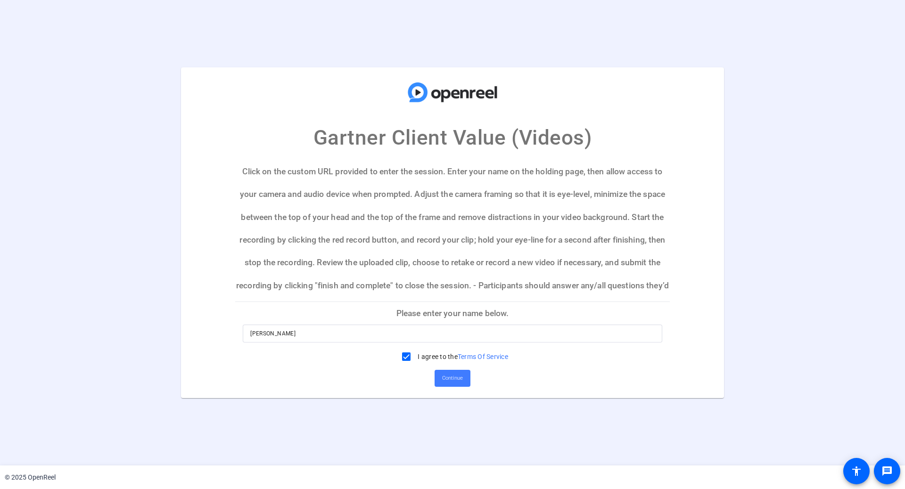
click at [455, 380] on span "Continue" at bounding box center [452, 379] width 21 height 14
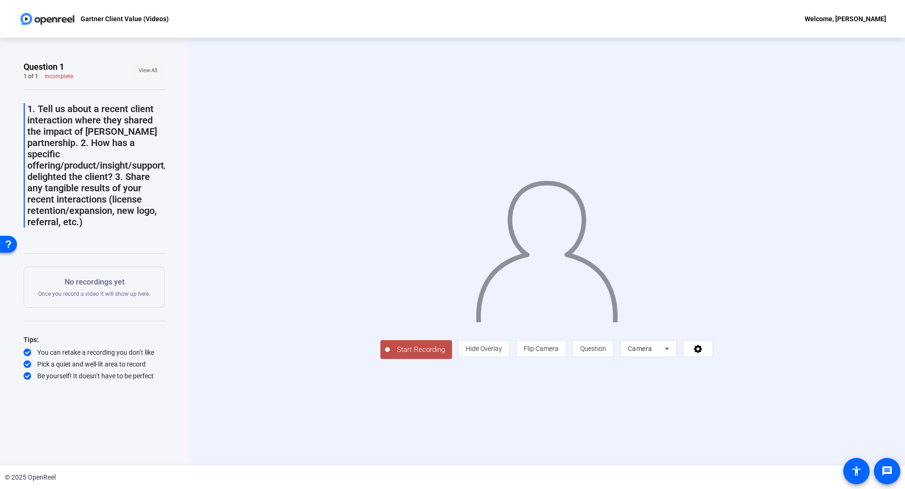
click at [142, 70] on span "View All" at bounding box center [148, 71] width 19 height 14
